Goal: Information Seeking & Learning: Learn about a topic

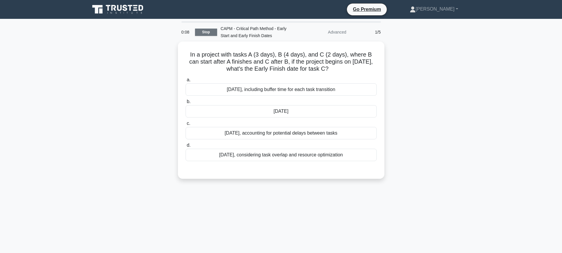
click at [208, 31] on link "Stop" at bounding box center [206, 32] width 22 height 7
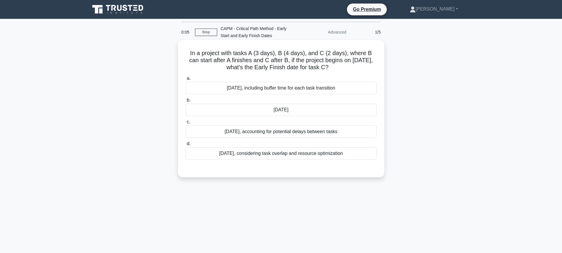
scroll to position [65, 0]
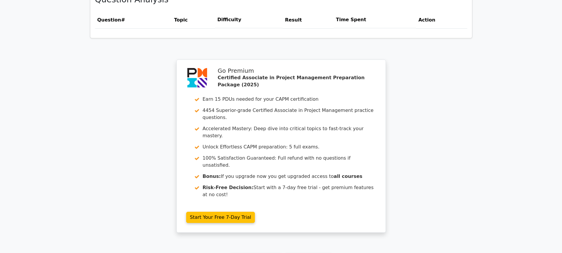
scroll to position [494, 0]
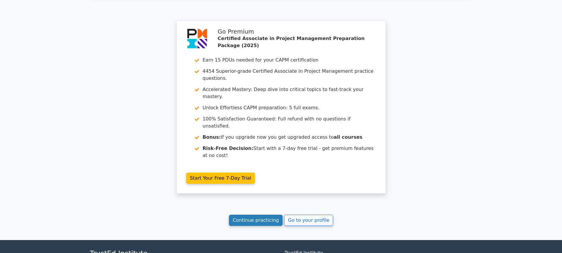
click at [252, 215] on link "Continue practicing" at bounding box center [256, 220] width 54 height 11
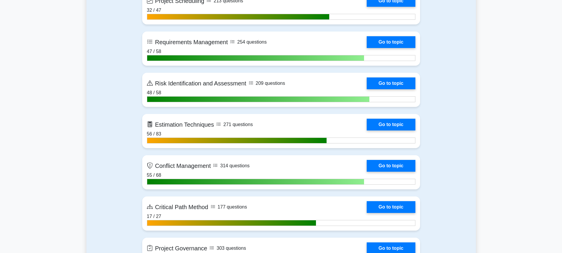
scroll to position [1180, 0]
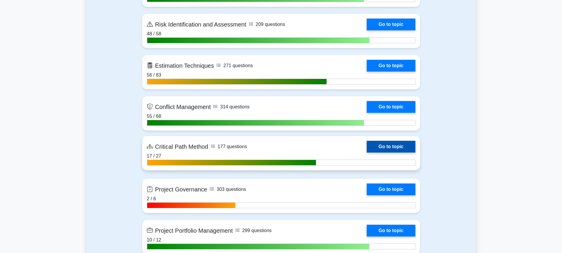
click at [367, 150] on link "Go to topic" at bounding box center [391, 147] width 48 height 12
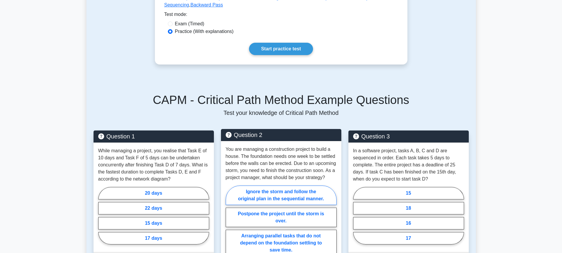
scroll to position [207, 0]
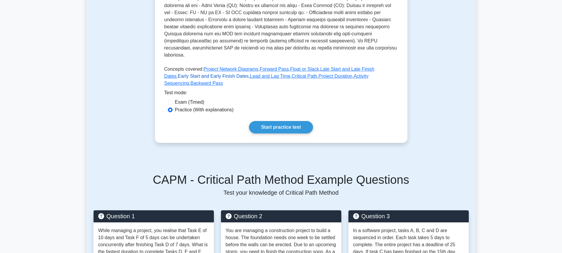
click at [249, 74] on link "Early Start and Early Finish Dates" at bounding box center [213, 76] width 71 height 5
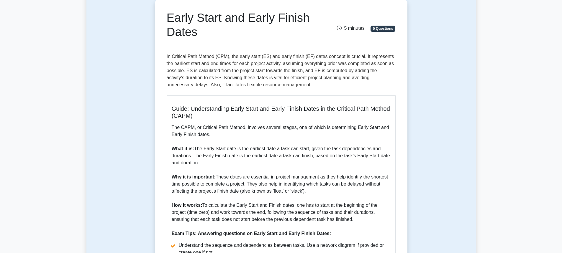
scroll to position [177, 0]
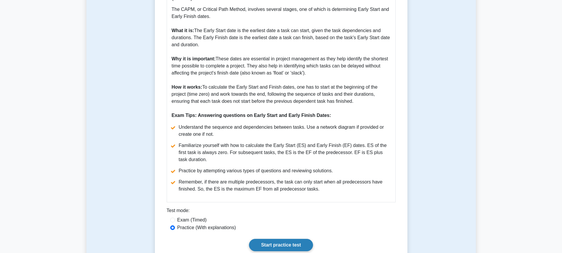
click at [276, 241] on link "Start practice test" at bounding box center [281, 245] width 64 height 12
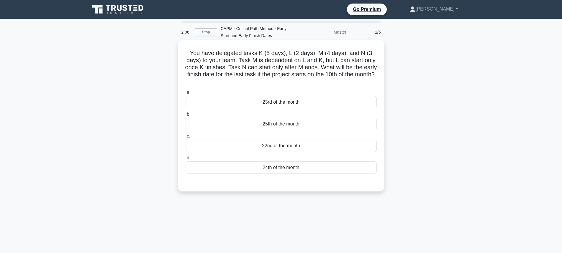
click at [273, 102] on div "23rd of the month" at bounding box center [281, 102] width 191 height 12
click at [186, 95] on input "a. 23rd of the month" at bounding box center [186, 93] width 0 height 4
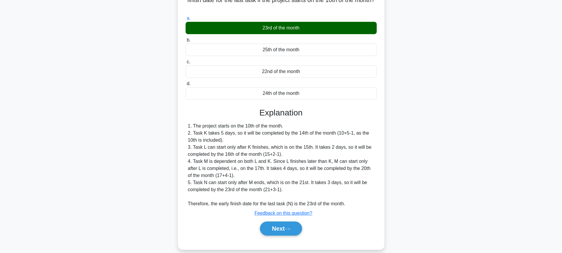
scroll to position [82, 0]
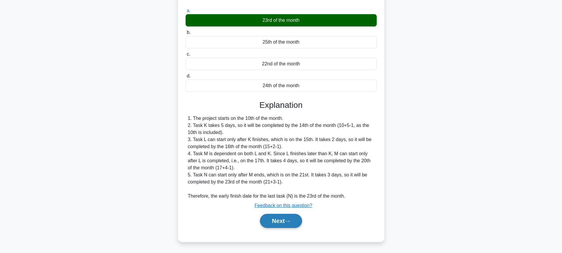
click at [282, 219] on button "Next" at bounding box center [281, 221] width 42 height 14
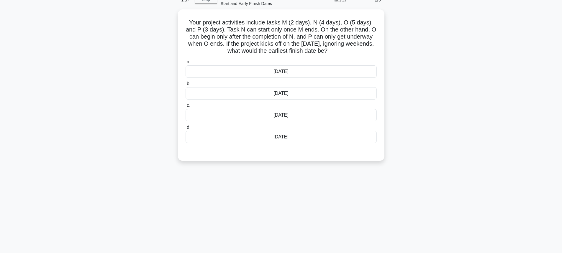
scroll to position [0, 0]
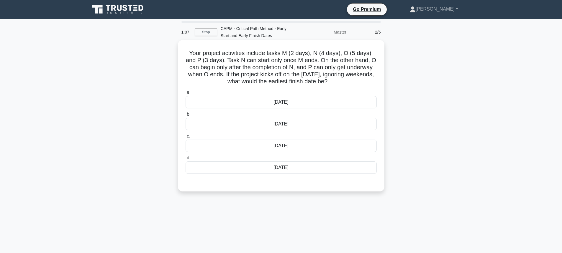
click at [280, 169] on div "18th of September" at bounding box center [281, 168] width 191 height 12
click at [186, 160] on input "d. 18th of September" at bounding box center [186, 158] width 0 height 4
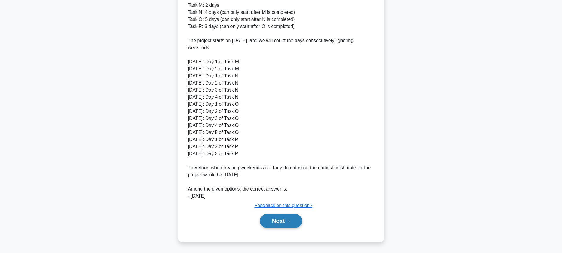
click at [287, 220] on icon at bounding box center [287, 221] width 5 height 3
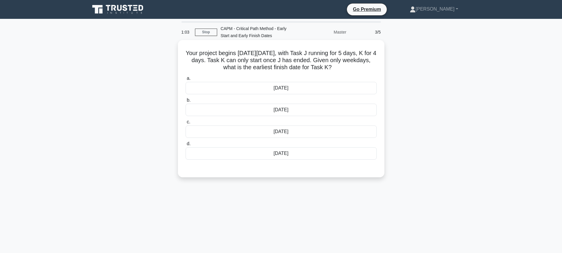
click at [290, 132] on div "March 10" at bounding box center [281, 132] width 191 height 12
click at [186, 124] on input "c. March 10" at bounding box center [186, 122] width 0 height 4
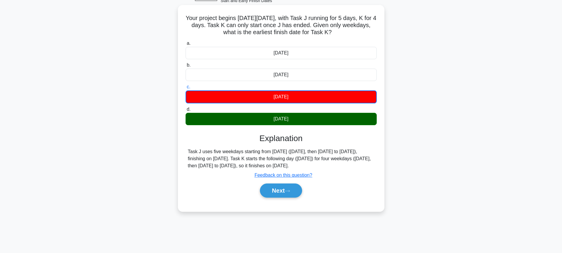
scroll to position [65, 0]
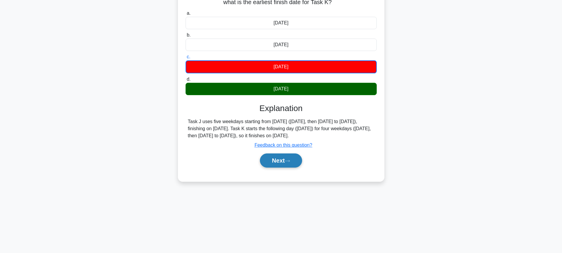
click at [277, 164] on button "Next" at bounding box center [281, 161] width 42 height 14
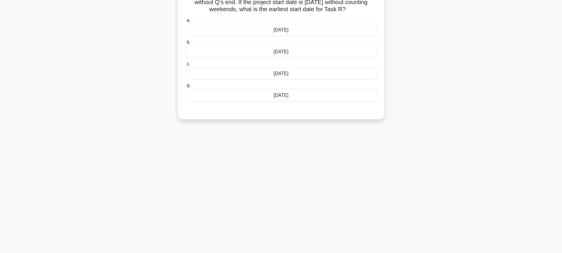
click at [255, 95] on div "12th June" at bounding box center [281, 95] width 191 height 12
click at [186, 88] on input "d. 12th June" at bounding box center [186, 86] width 0 height 4
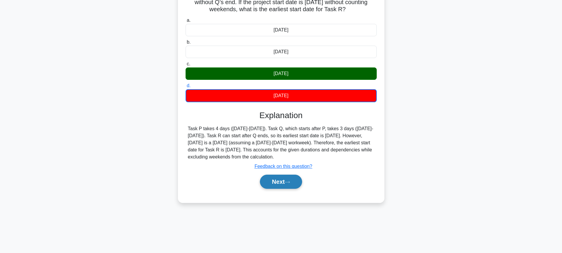
click at [280, 188] on button "Next" at bounding box center [281, 182] width 42 height 14
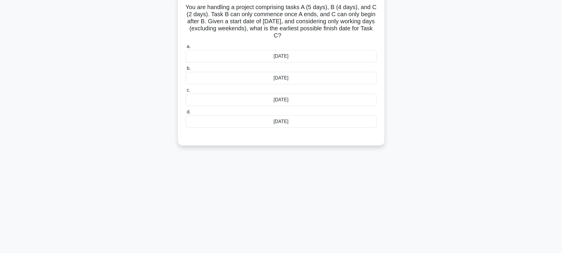
scroll to position [36, 0]
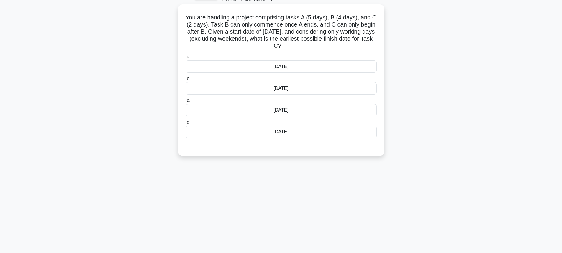
click at [271, 130] on div "12th October" at bounding box center [281, 132] width 191 height 12
click at [186, 125] on input "d. 12th October" at bounding box center [186, 123] width 0 height 4
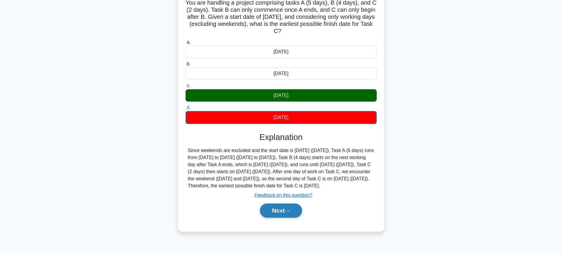
scroll to position [65, 0]
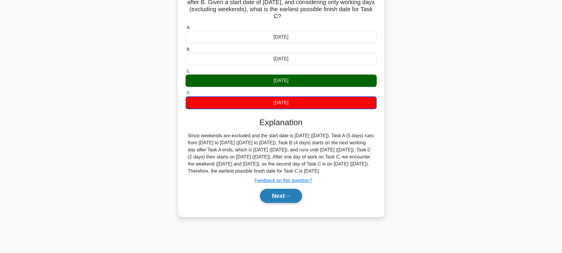
click at [284, 201] on button "Next" at bounding box center [281, 196] width 42 height 14
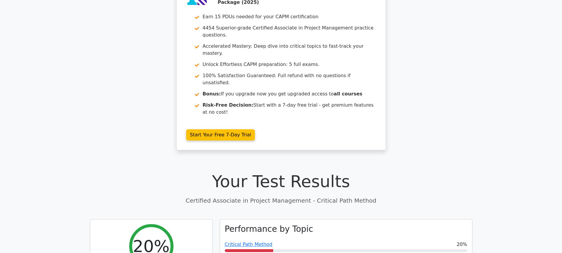
scroll to position [118, 0]
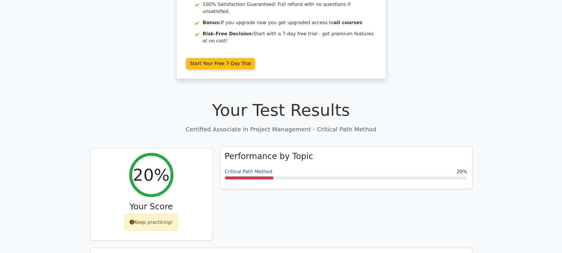
click at [245, 169] on link "Critical Path Method" at bounding box center [249, 172] width 48 height 6
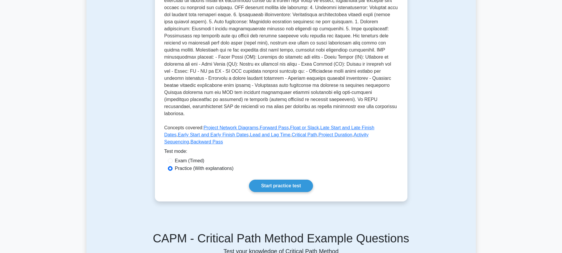
scroll to position [148, 0]
click at [250, 133] on link "Lead and Lag Time" at bounding box center [270, 135] width 40 height 5
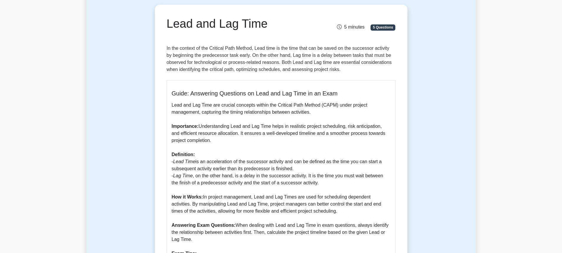
scroll to position [118, 0]
